Goal: Task Accomplishment & Management: Use online tool/utility

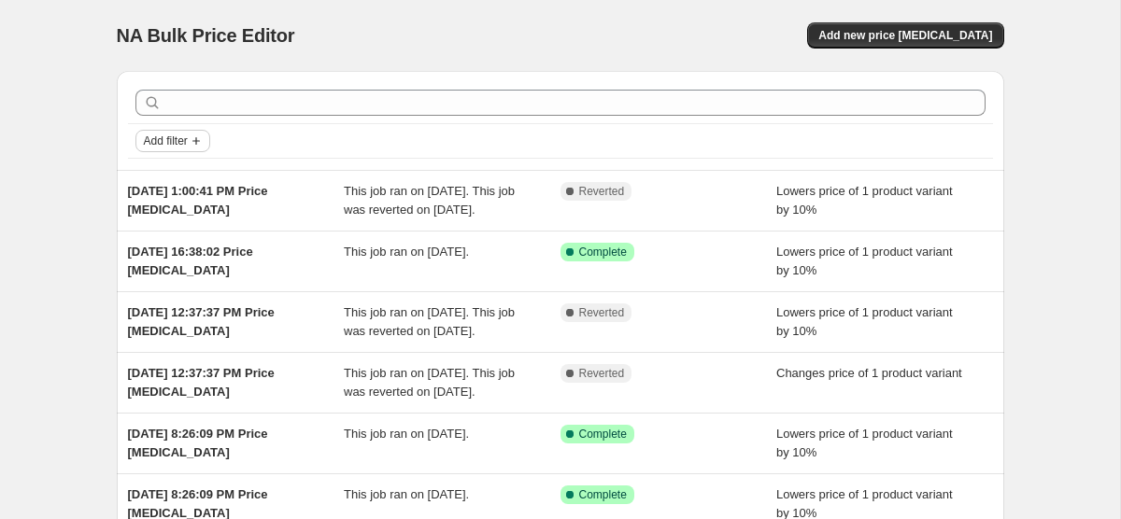
click at [188, 142] on span "Add filter" at bounding box center [166, 141] width 44 height 15
click at [227, 137] on div "Add filter" at bounding box center [560, 141] width 850 height 22
click at [204, 140] on icon "Add filter" at bounding box center [196, 141] width 15 height 15
click at [199, 181] on span "Job status" at bounding box center [172, 178] width 55 height 14
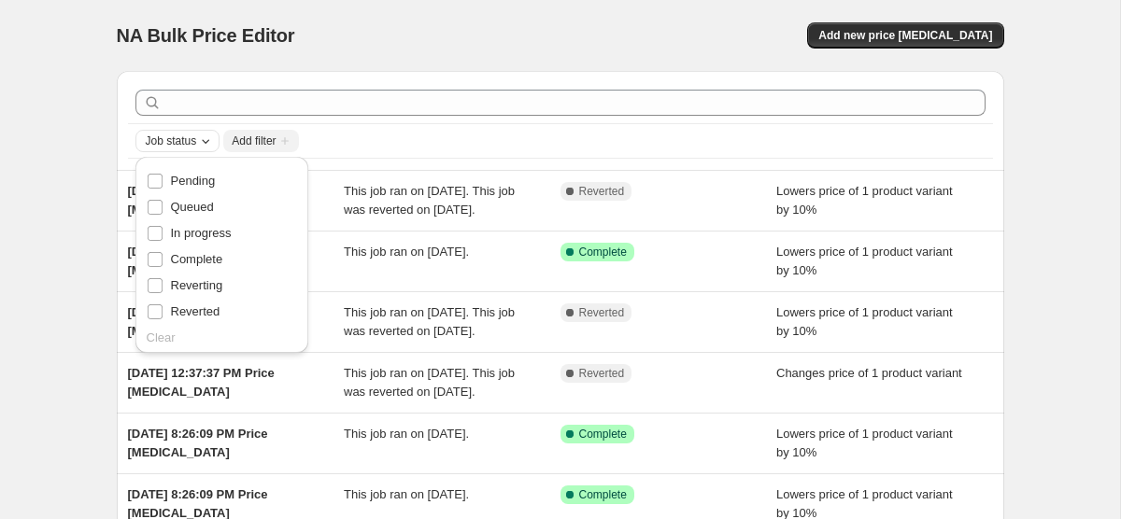
click at [207, 143] on icon "Job status" at bounding box center [205, 141] width 15 height 15
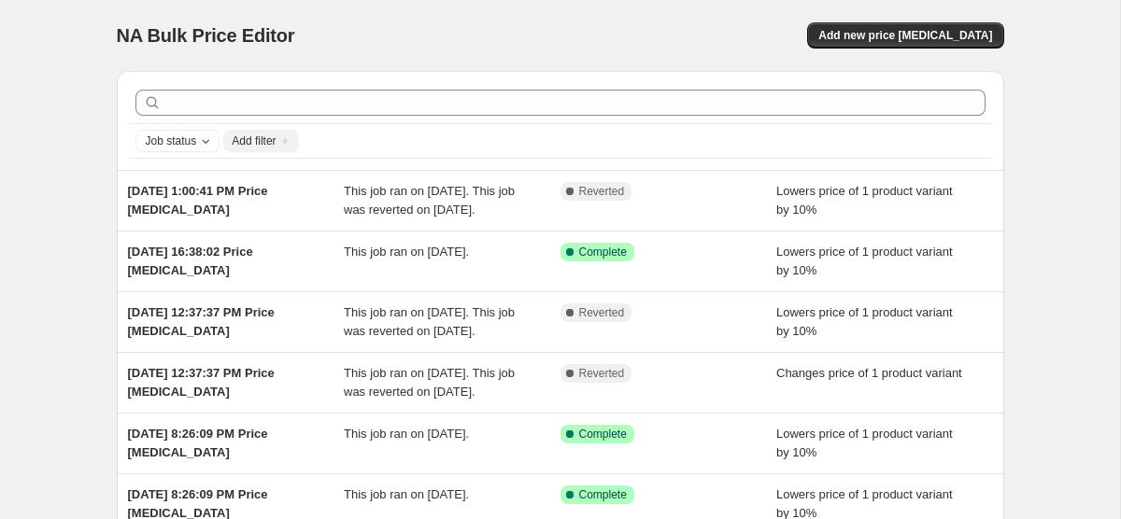
click at [289, 142] on icon "Add filter" at bounding box center [284, 140] width 7 height 7
click at [276, 141] on span "Add filter" at bounding box center [254, 141] width 44 height 15
click at [923, 34] on span "Add new price [MEDICAL_DATA]" at bounding box center [905, 35] width 174 height 15
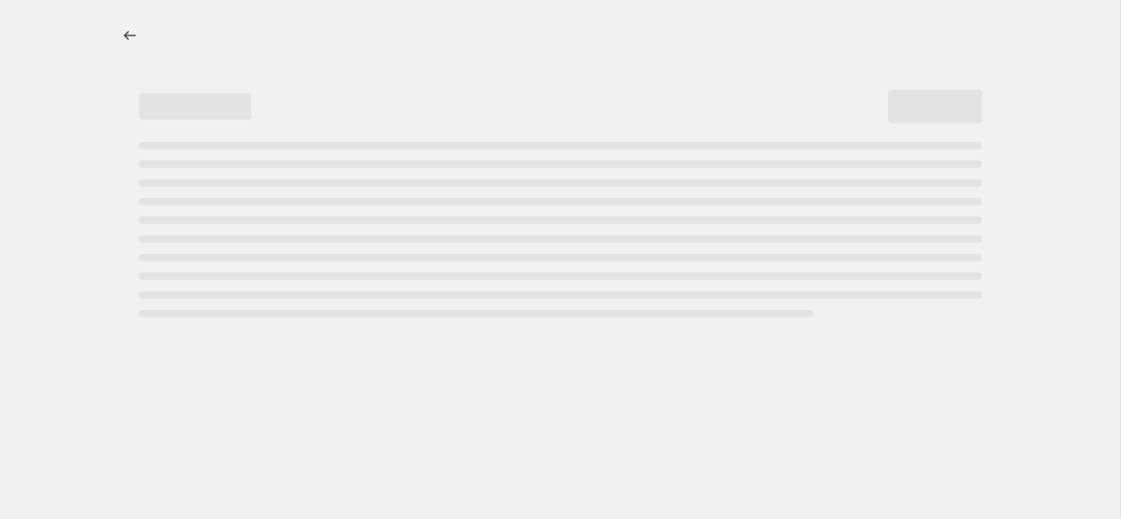
select select "percentage"
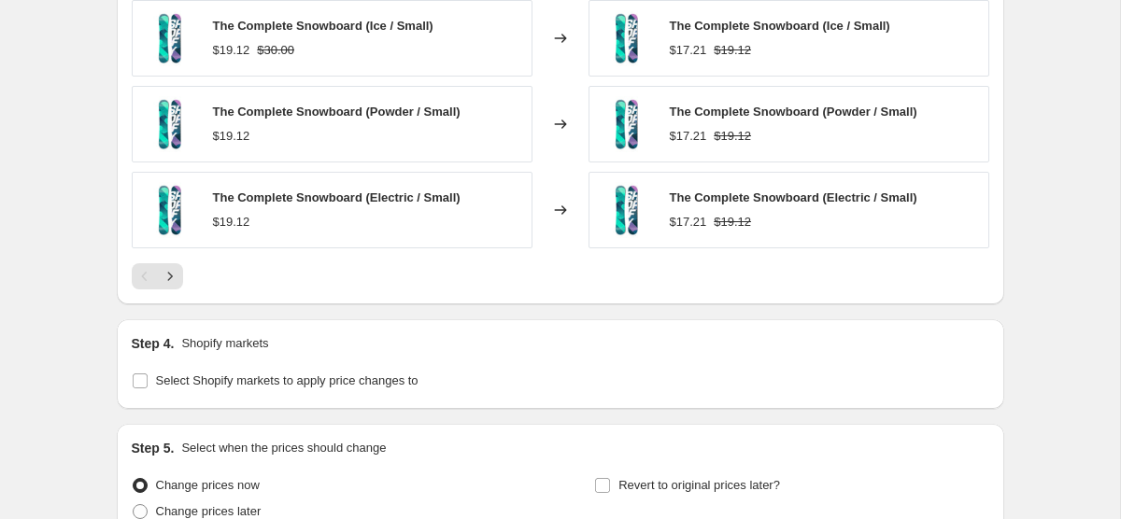
scroll to position [1289, 0]
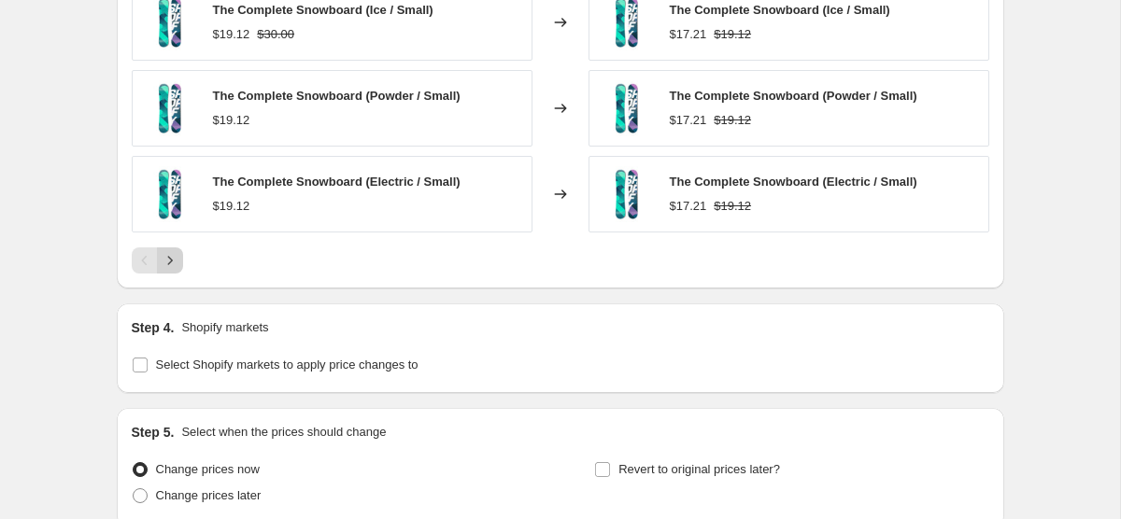
click at [169, 262] on icon "Next" at bounding box center [169, 260] width 5 height 8
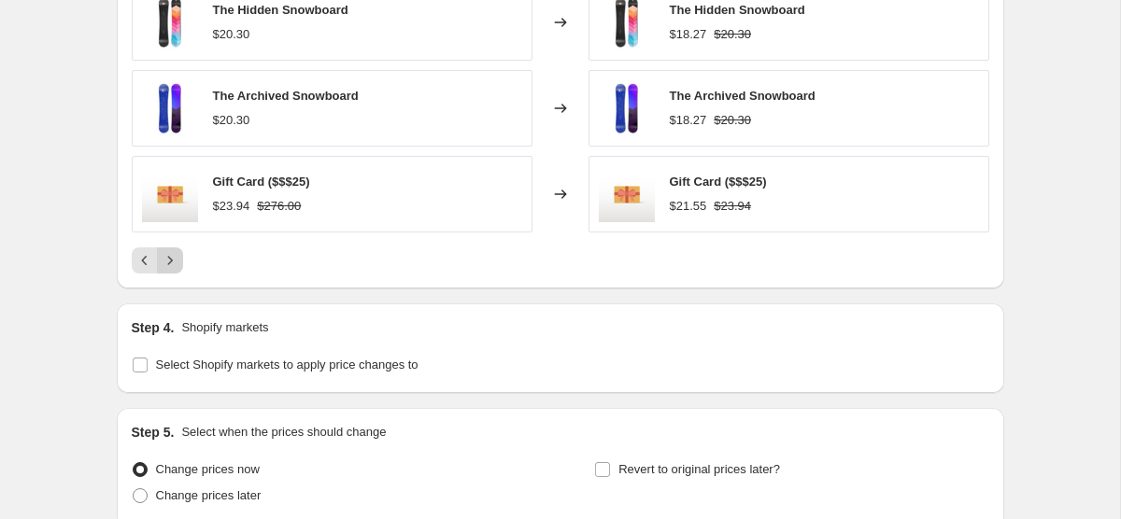
click at [169, 262] on icon "Next" at bounding box center [169, 260] width 5 height 8
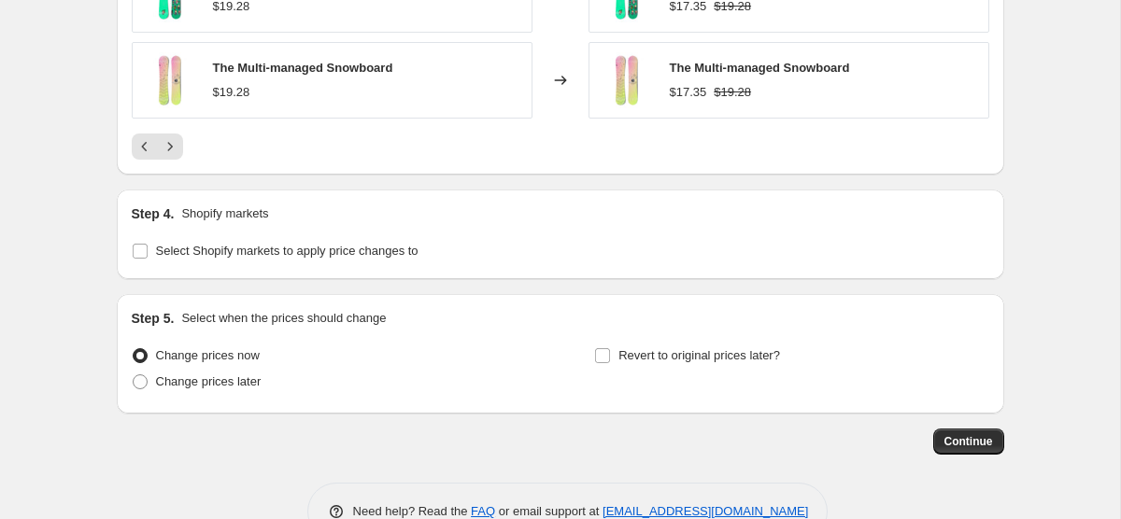
scroll to position [1452, 0]
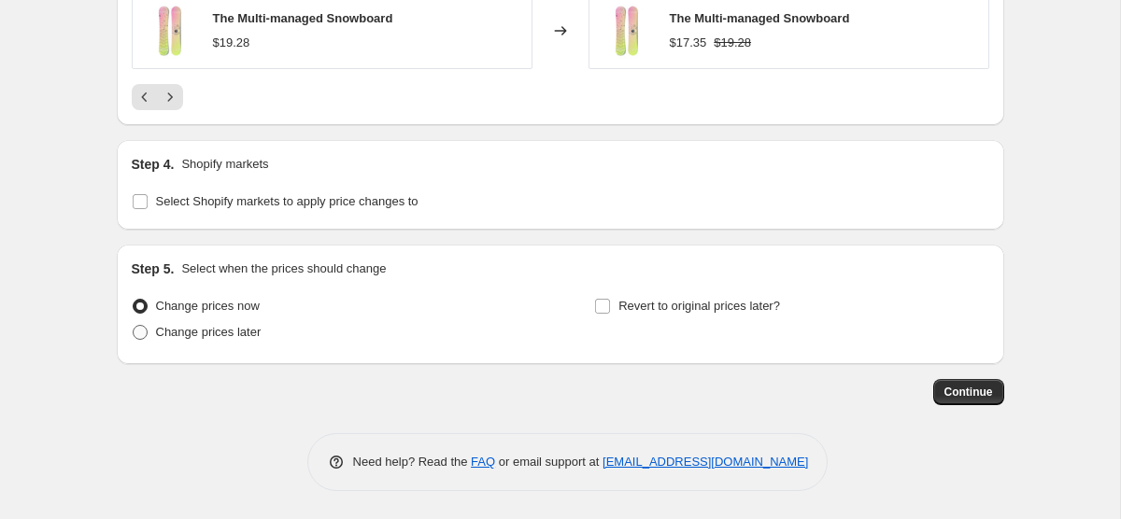
click at [148, 335] on label "Change prices later" at bounding box center [197, 332] width 130 height 26
click at [134, 326] on input "Change prices later" at bounding box center [133, 325] width 1 height 1
radio input "true"
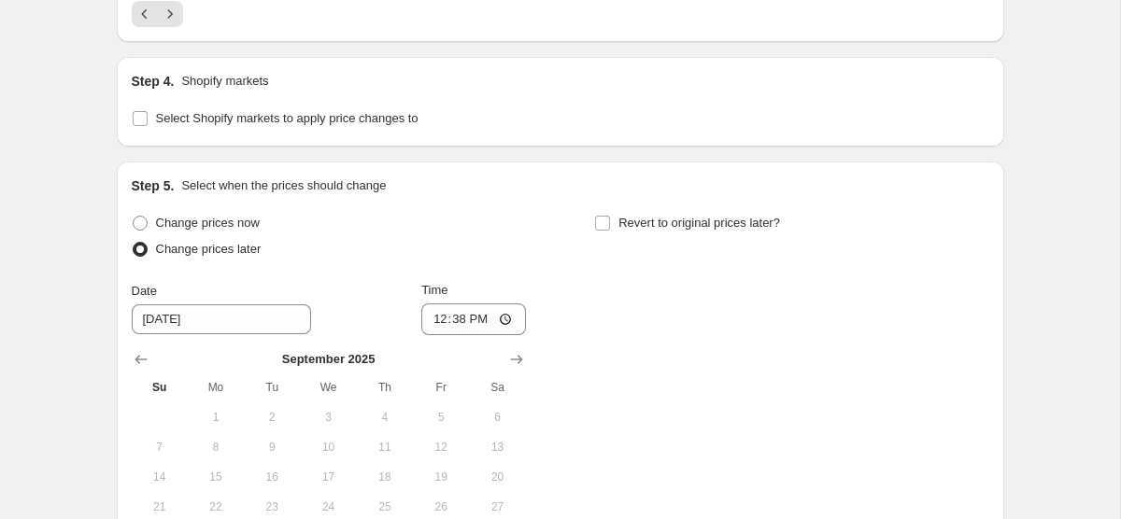
scroll to position [1625, 0]
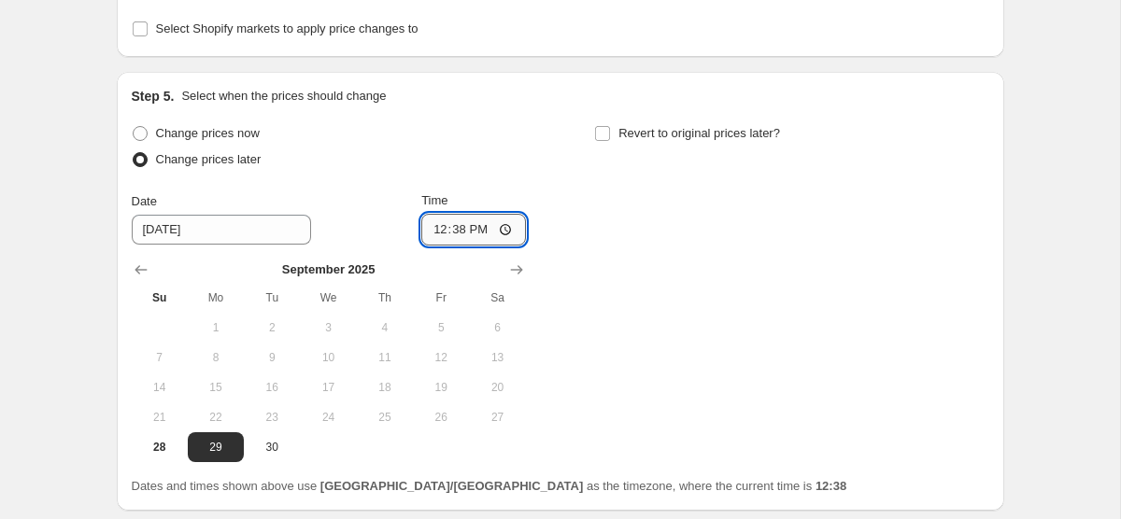
click at [435, 237] on input "12:38" at bounding box center [473, 230] width 105 height 32
click at [474, 234] on input "12:38" at bounding box center [473, 230] width 105 height 32
click at [455, 234] on input "12:38" at bounding box center [473, 230] width 105 height 32
click at [661, 134] on span "Revert to original prices later?" at bounding box center [699, 133] width 162 height 14
click at [610, 134] on input "Revert to original prices later?" at bounding box center [602, 133] width 15 height 15
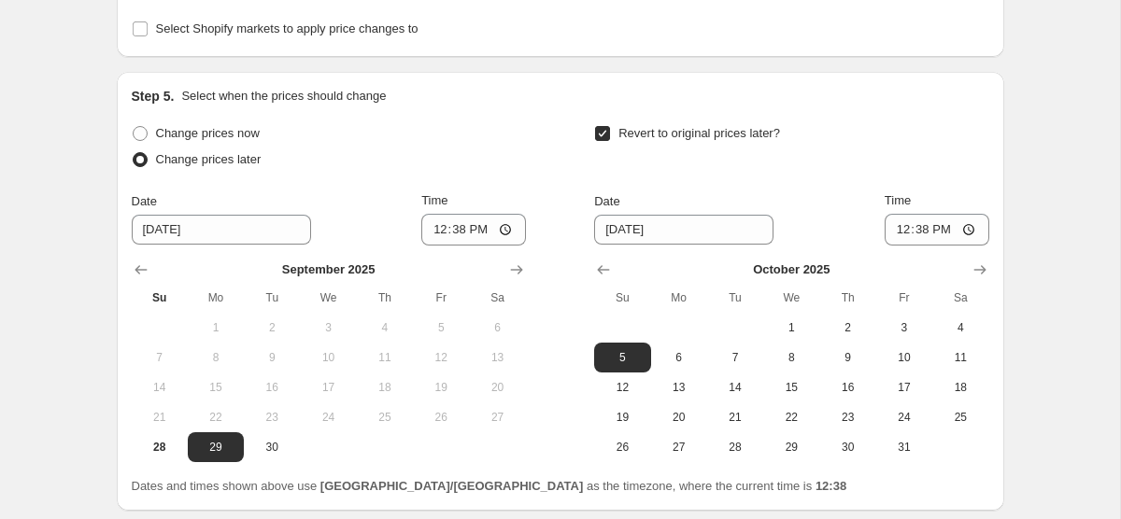
click at [661, 134] on span "Revert to original prices later?" at bounding box center [699, 133] width 162 height 14
click at [610, 134] on input "Revert to original prices later?" at bounding box center [602, 133] width 15 height 15
checkbox input "false"
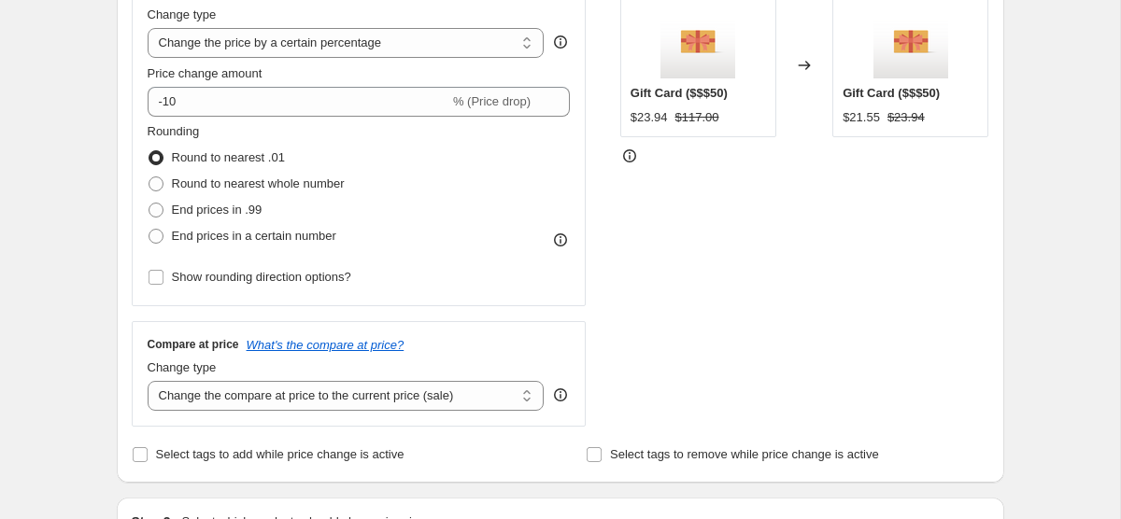
scroll to position [358, 0]
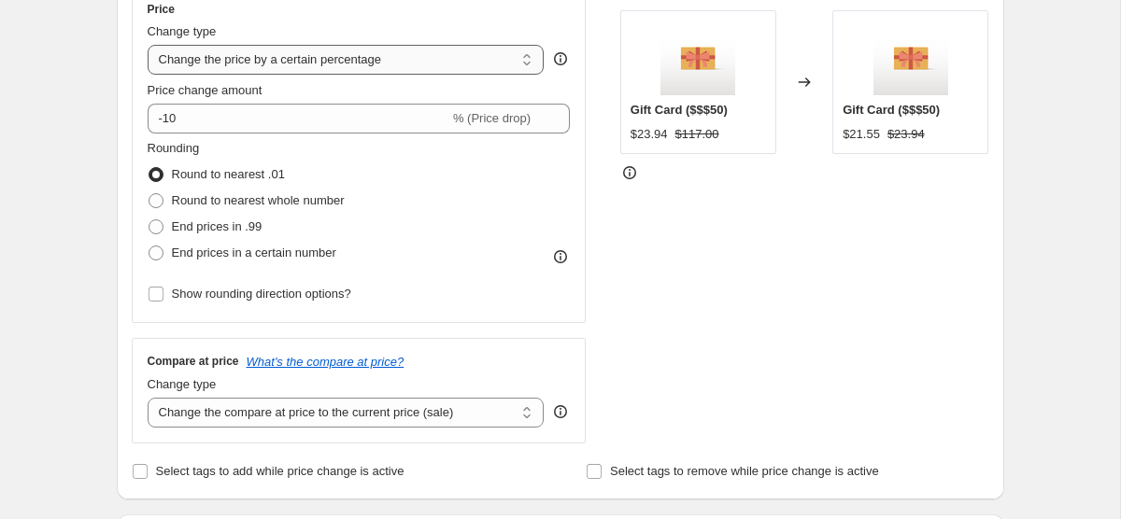
click at [474, 51] on select "Change the price to a certain amount Change the price by a certain amount Chang…" at bounding box center [346, 60] width 397 height 30
click at [463, 67] on select "Change the price to a certain amount Change the price by a certain amount Chang…" at bounding box center [346, 60] width 397 height 30
click at [498, 73] on select "Change the price to a certain amount Change the price by a certain amount Chang…" at bounding box center [346, 60] width 397 height 30
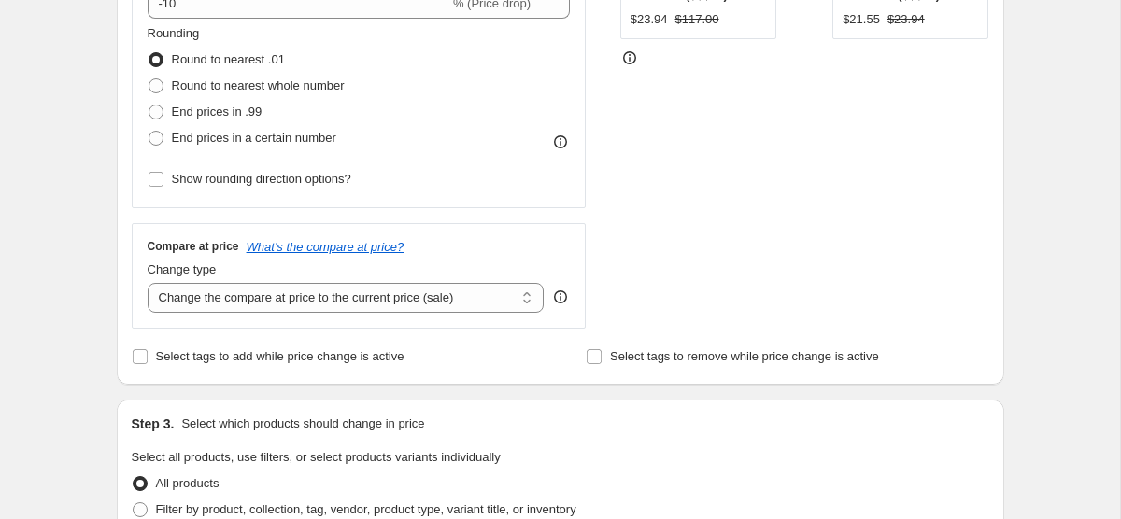
scroll to position [485, 0]
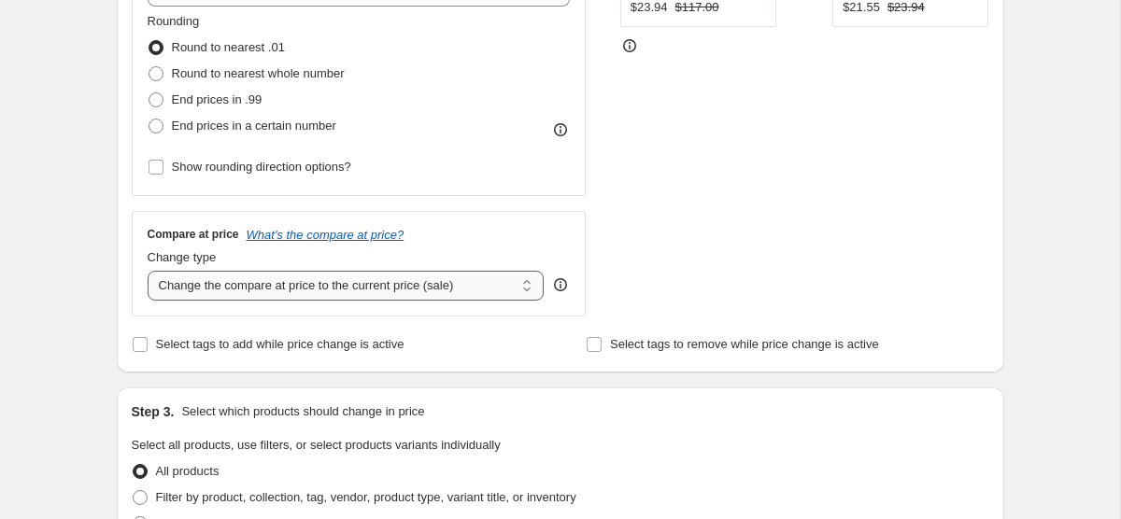
click at [442, 299] on select "Change the compare at price to the current price (sale) Change the compare at p…" at bounding box center [346, 286] width 397 height 30
click at [416, 290] on select "Change the compare at price to the current price (sale) Change the compare at p…" at bounding box center [346, 286] width 397 height 30
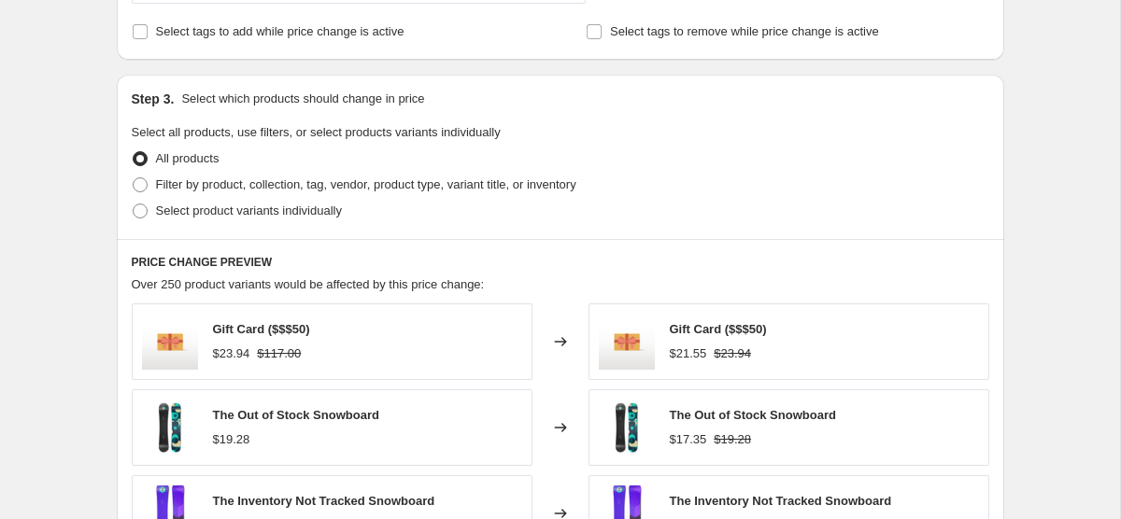
scroll to position [847, 0]
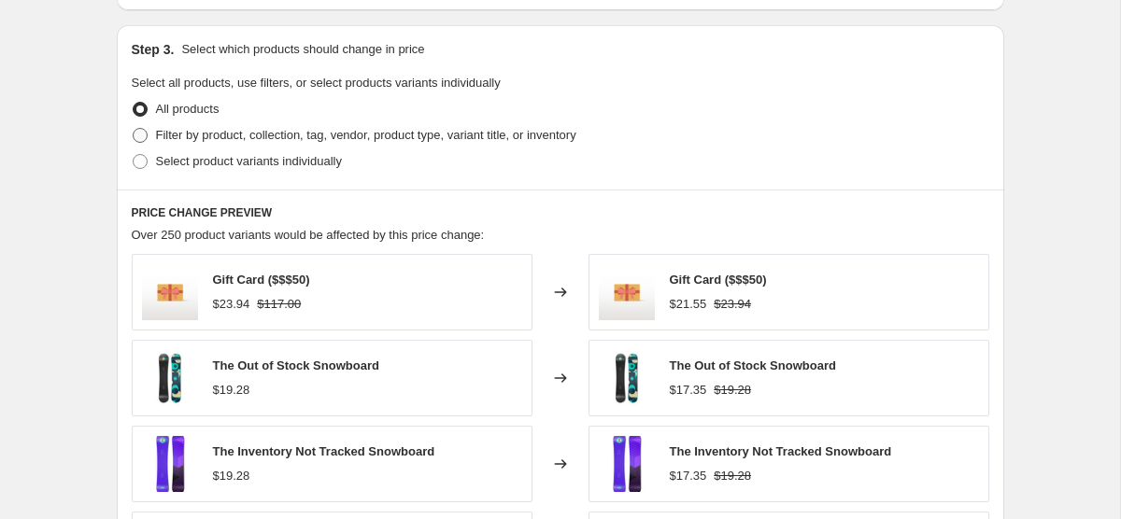
click at [140, 139] on span at bounding box center [140, 135] width 15 height 15
click at [134, 129] on input "Filter by product, collection, tag, vendor, product type, variant title, or inv…" at bounding box center [133, 128] width 1 height 1
radio input "true"
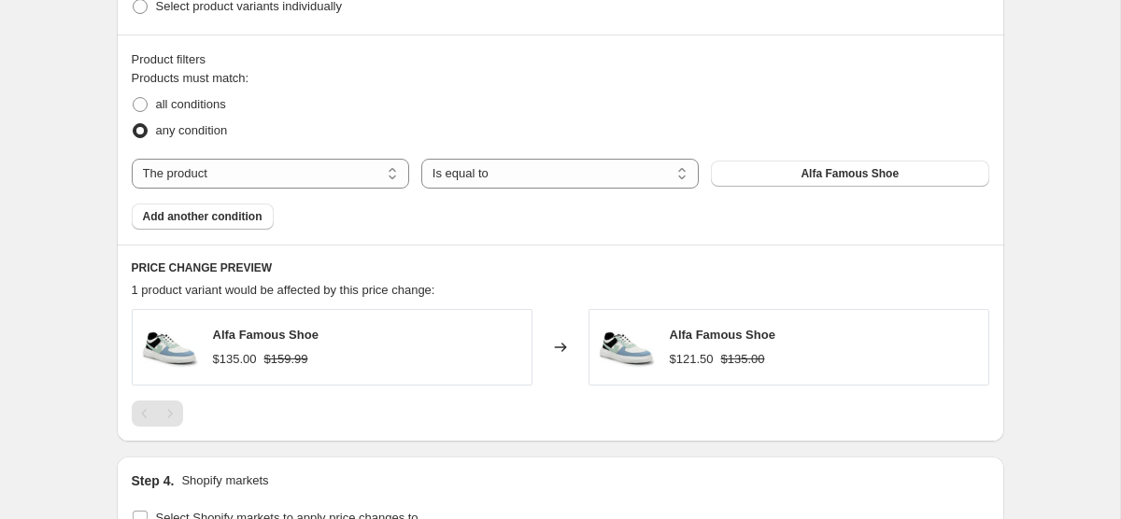
scroll to position [1082, 0]
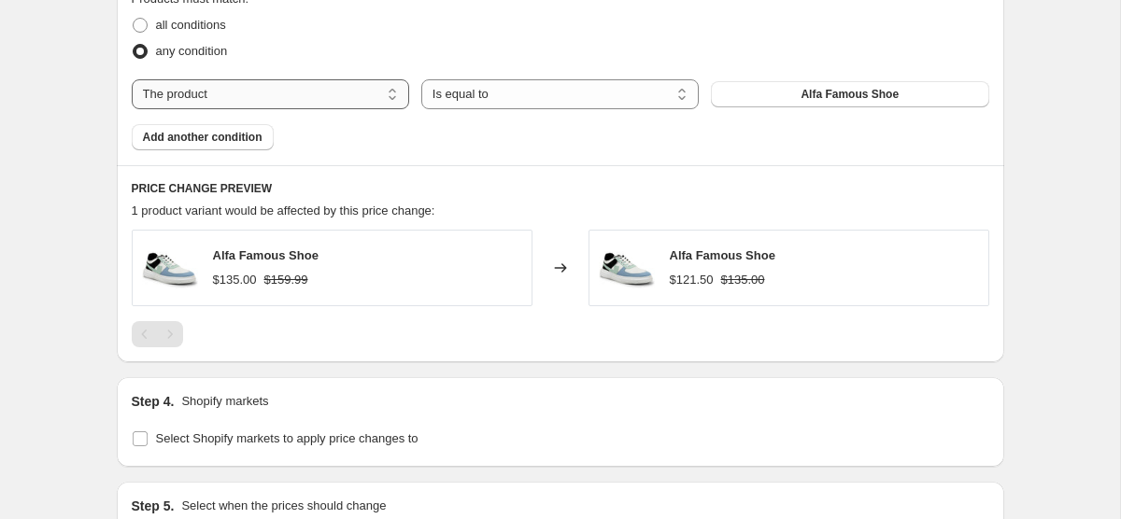
click at [377, 99] on select "The product The product's collection The product's tag The product's vendor The…" at bounding box center [270, 94] width 277 height 30
click at [388, 105] on select "The product The product's collection The product's tag The product's vendor The…" at bounding box center [270, 94] width 277 height 30
click at [318, 91] on select "The product The product's collection The product's tag The product's vendor The…" at bounding box center [270, 94] width 277 height 30
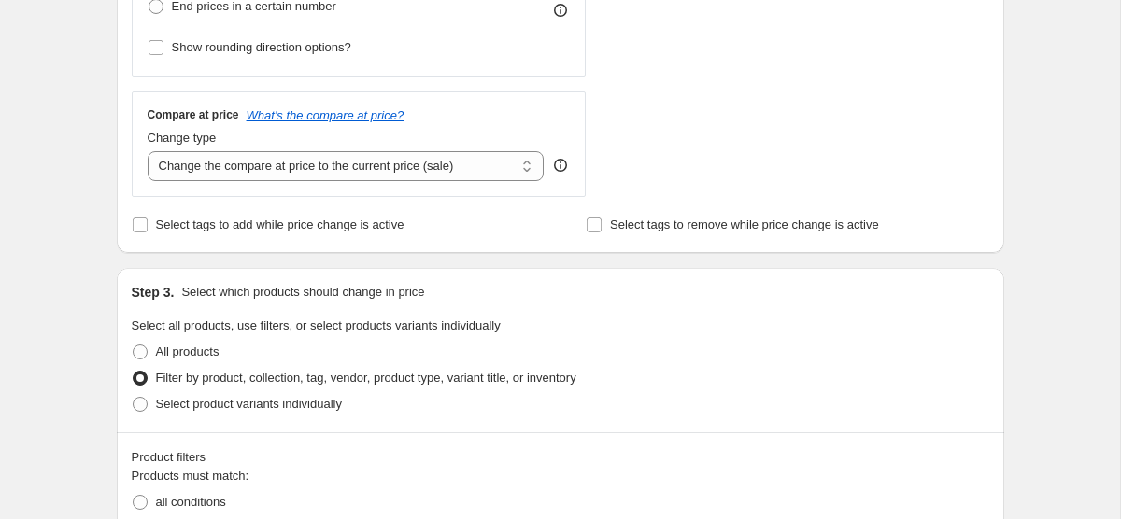
scroll to position [428, 0]
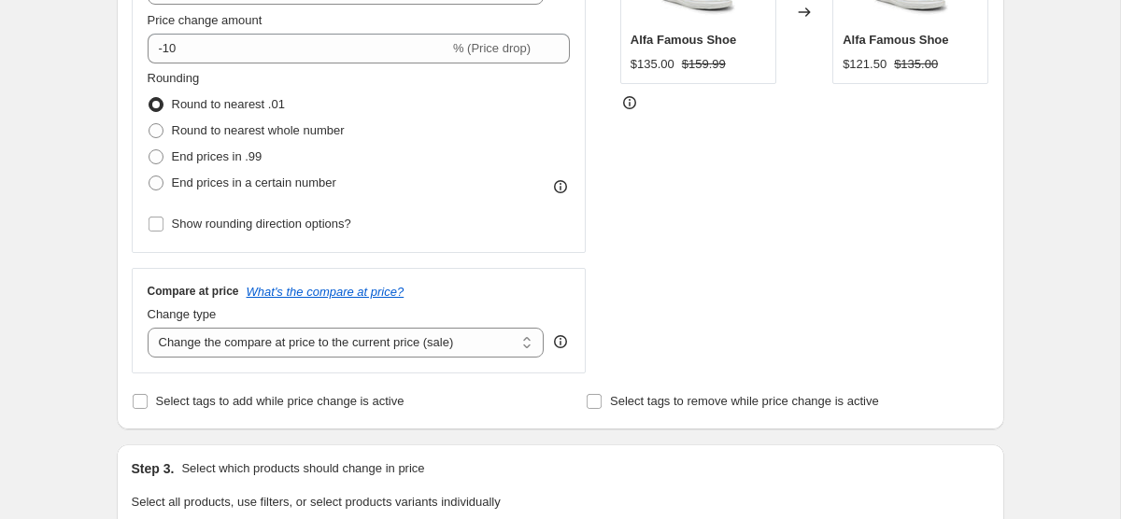
scroll to position [73, 0]
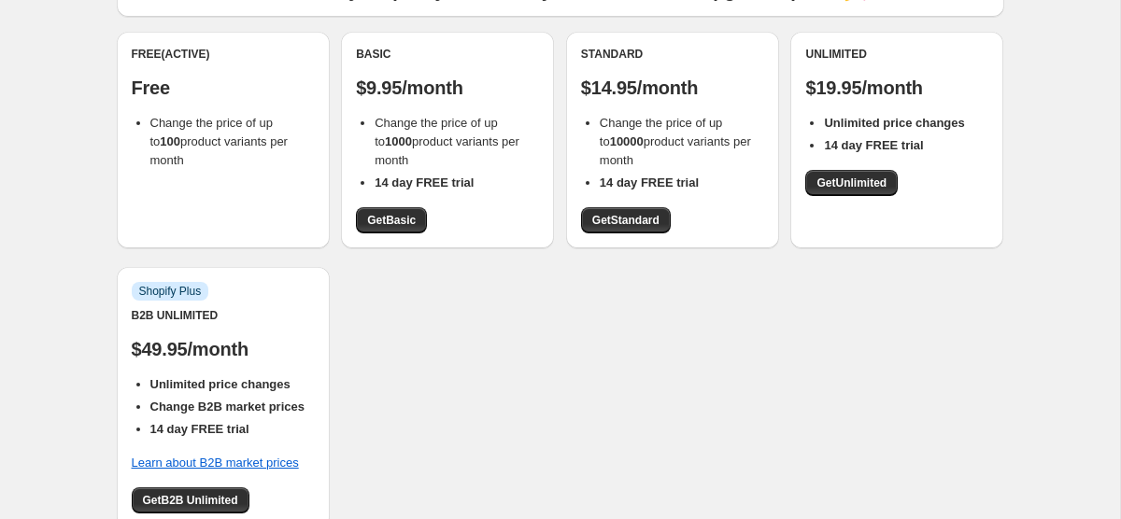
scroll to position [167, 0]
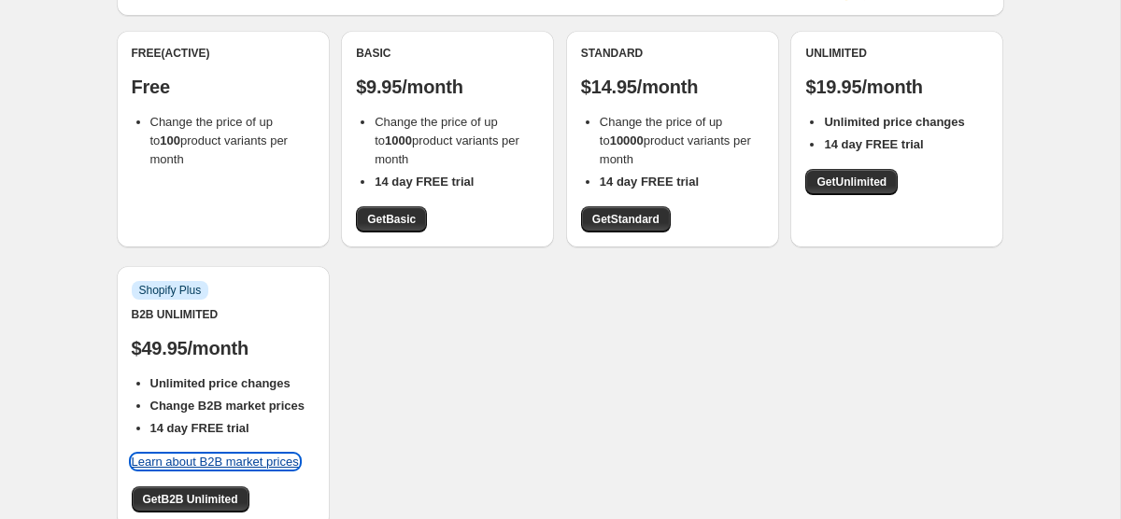
click at [273, 455] on link "Learn about B2B market prices" at bounding box center [215, 462] width 167 height 14
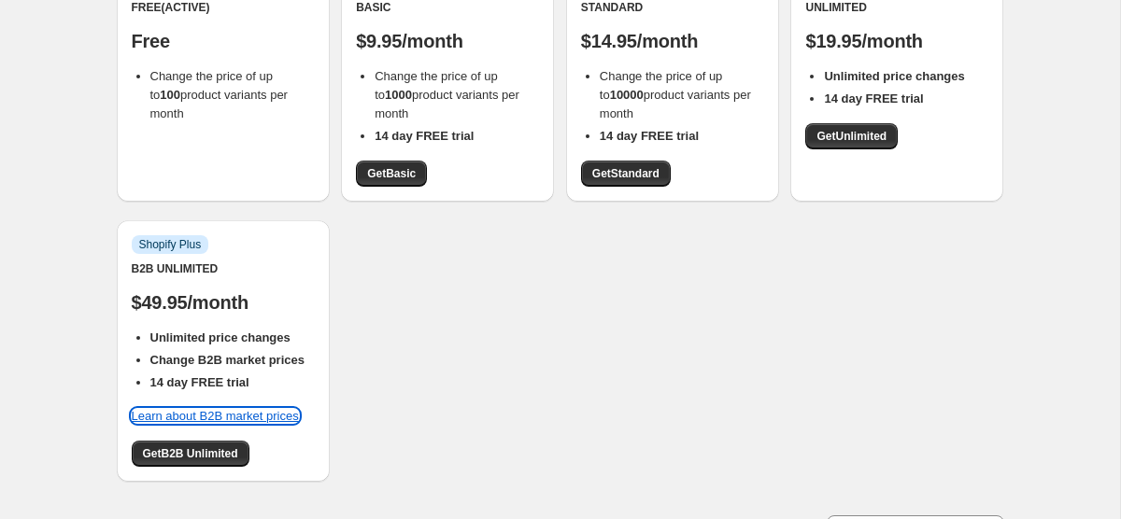
scroll to position [161, 0]
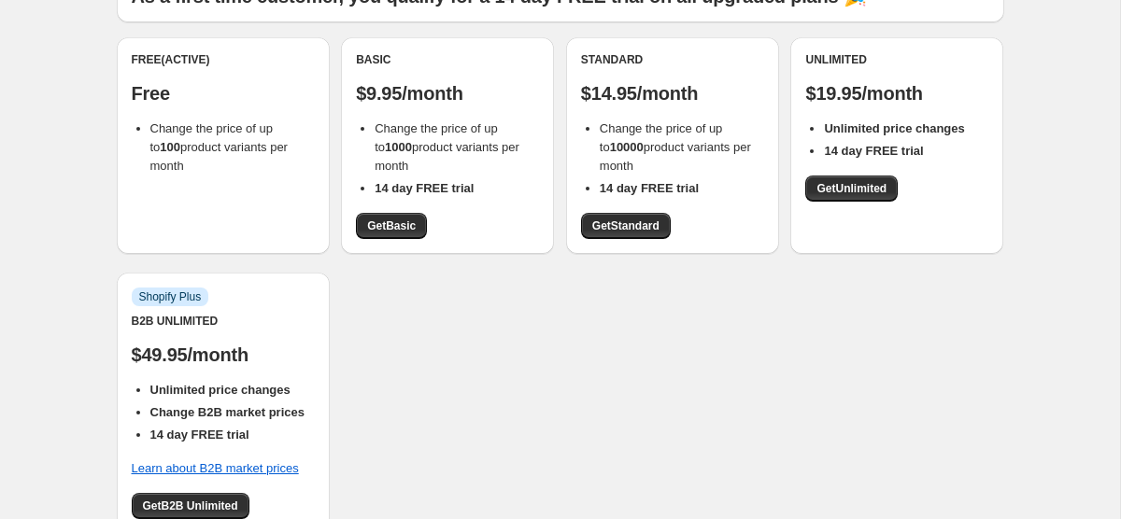
scroll to position [73, 0]
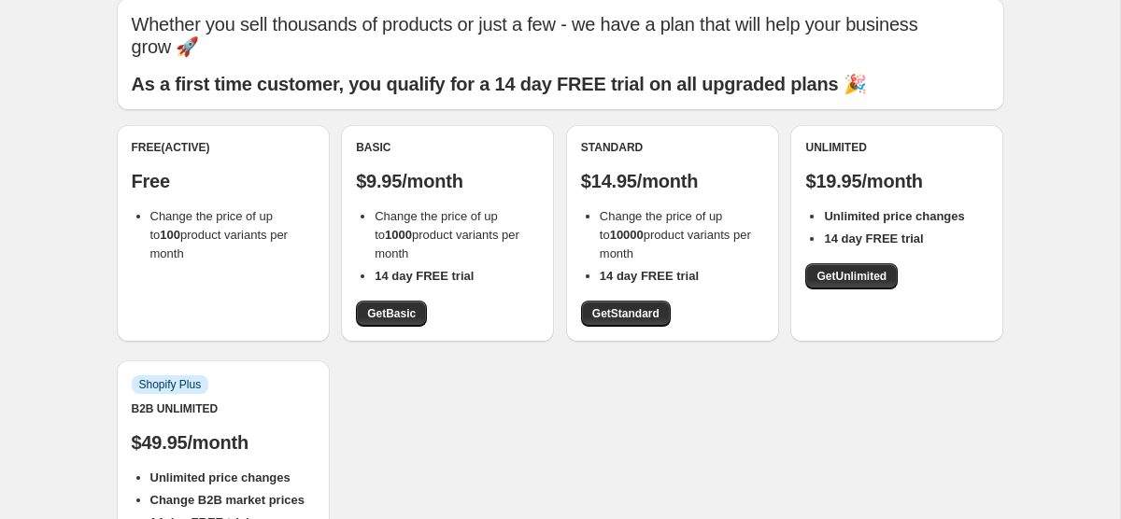
scroll to position [161, 0]
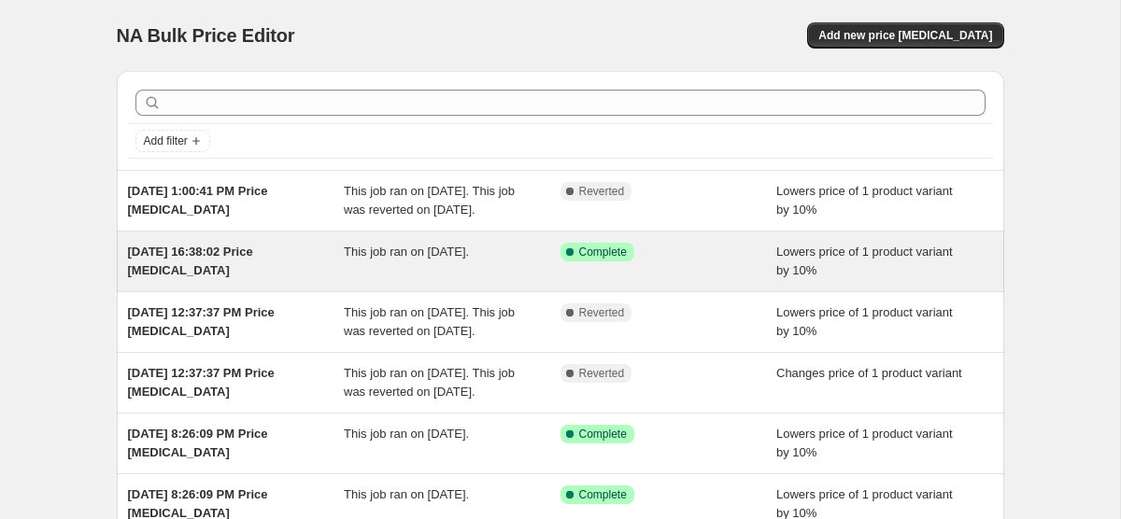
scroll to position [536, 0]
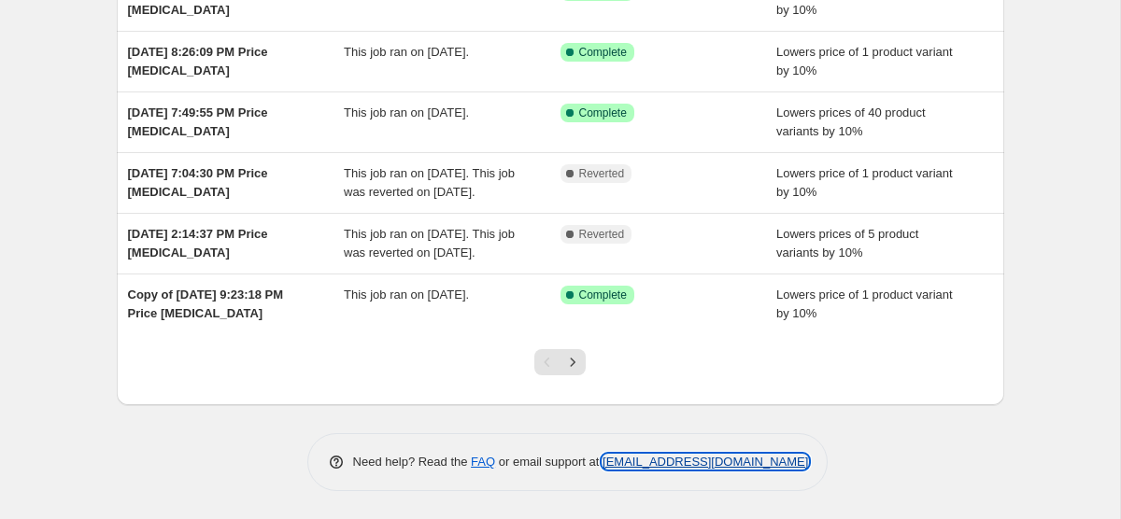
click at [647, 459] on link "[EMAIL_ADDRESS][DOMAIN_NAME]" at bounding box center [704, 462] width 205 height 14
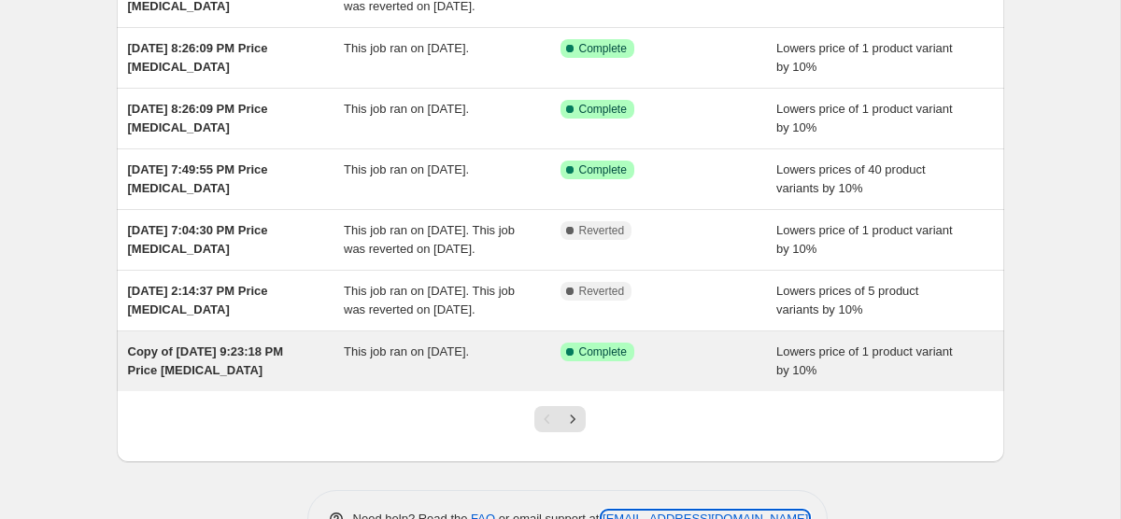
scroll to position [0, 0]
